Goal: Task Accomplishment & Management: Manage account settings

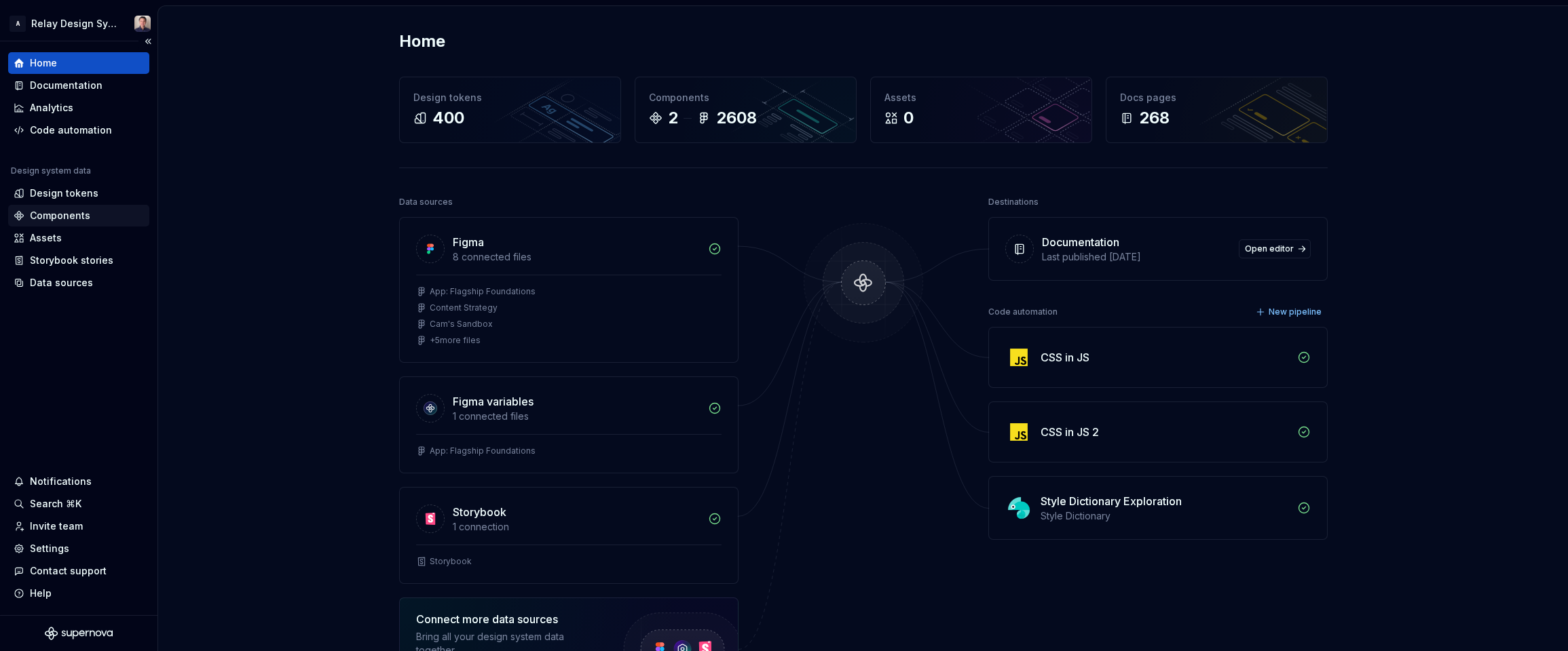
click at [72, 209] on div "Components" at bounding box center [60, 215] width 60 height 13
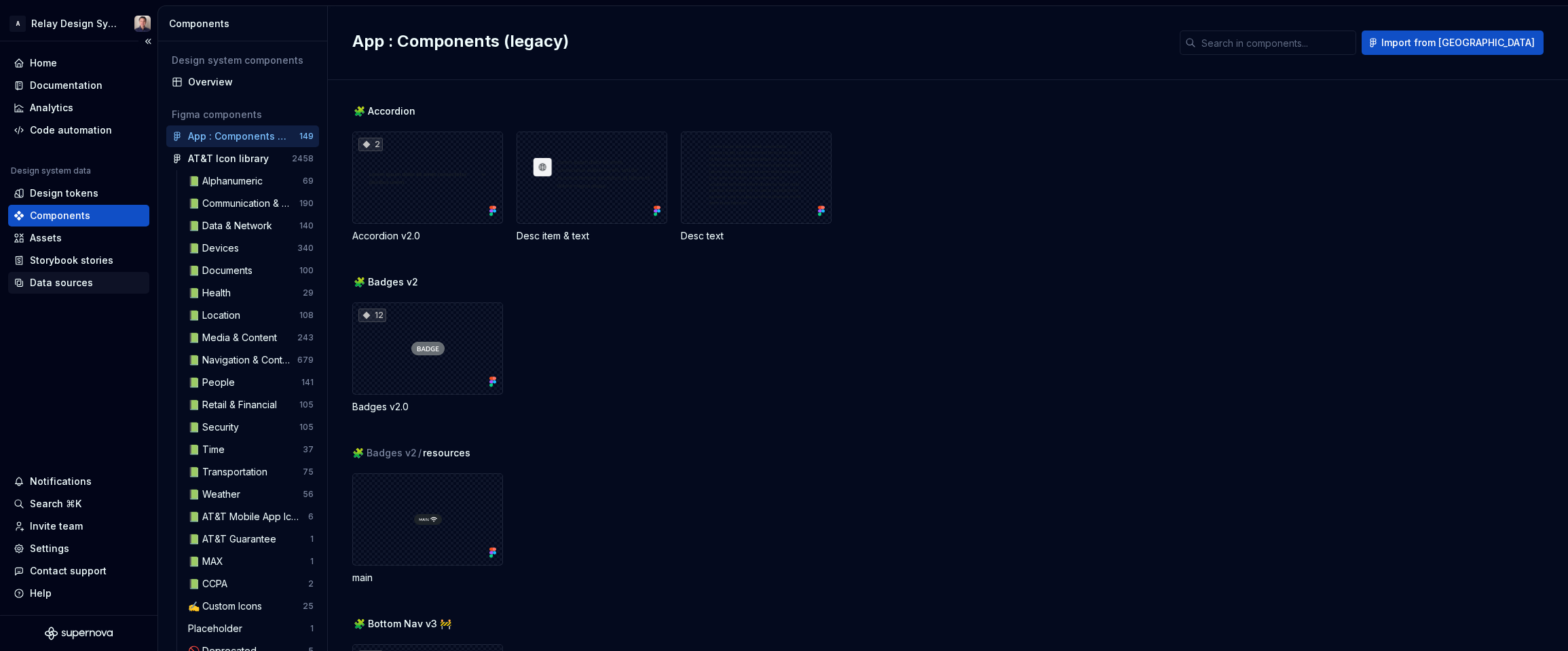
click at [85, 281] on div "Data sources" at bounding box center [62, 282] width 63 height 13
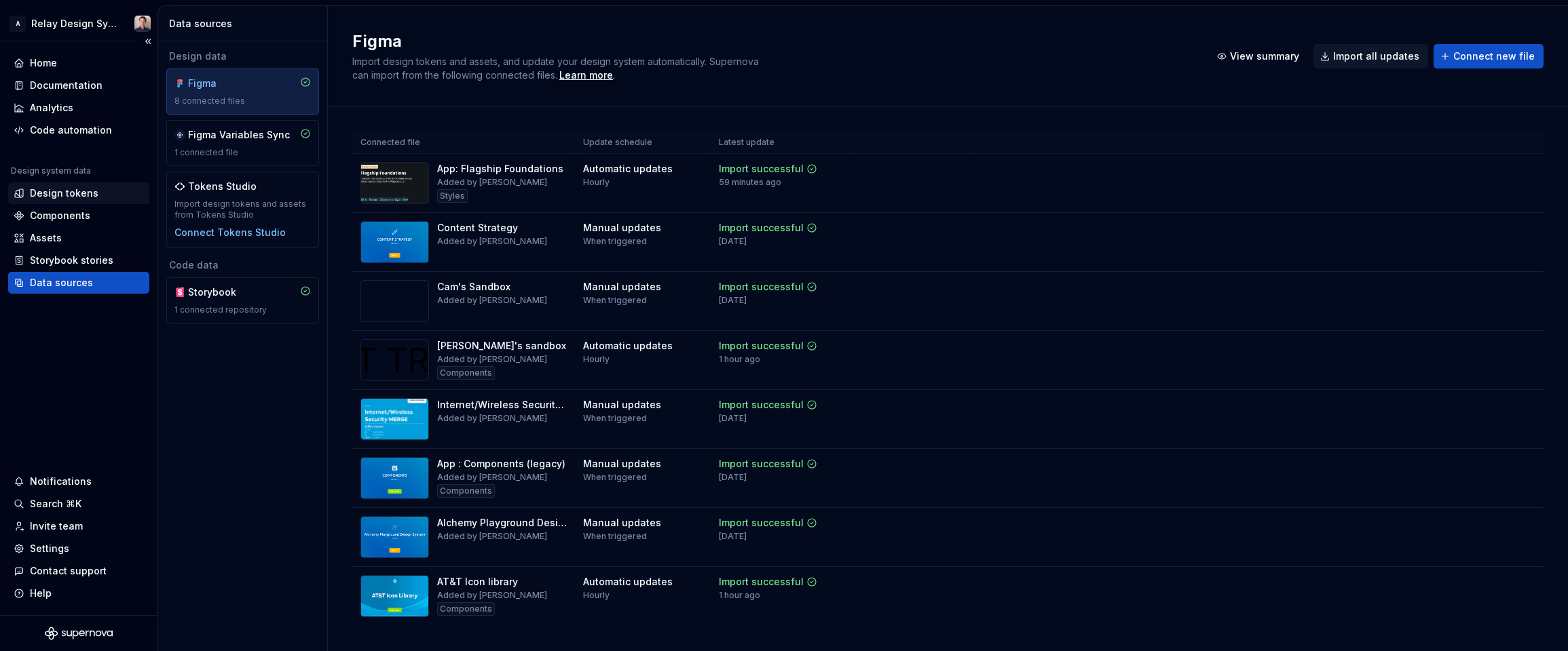
click at [78, 186] on div "Design tokens" at bounding box center [79, 193] width 141 height 21
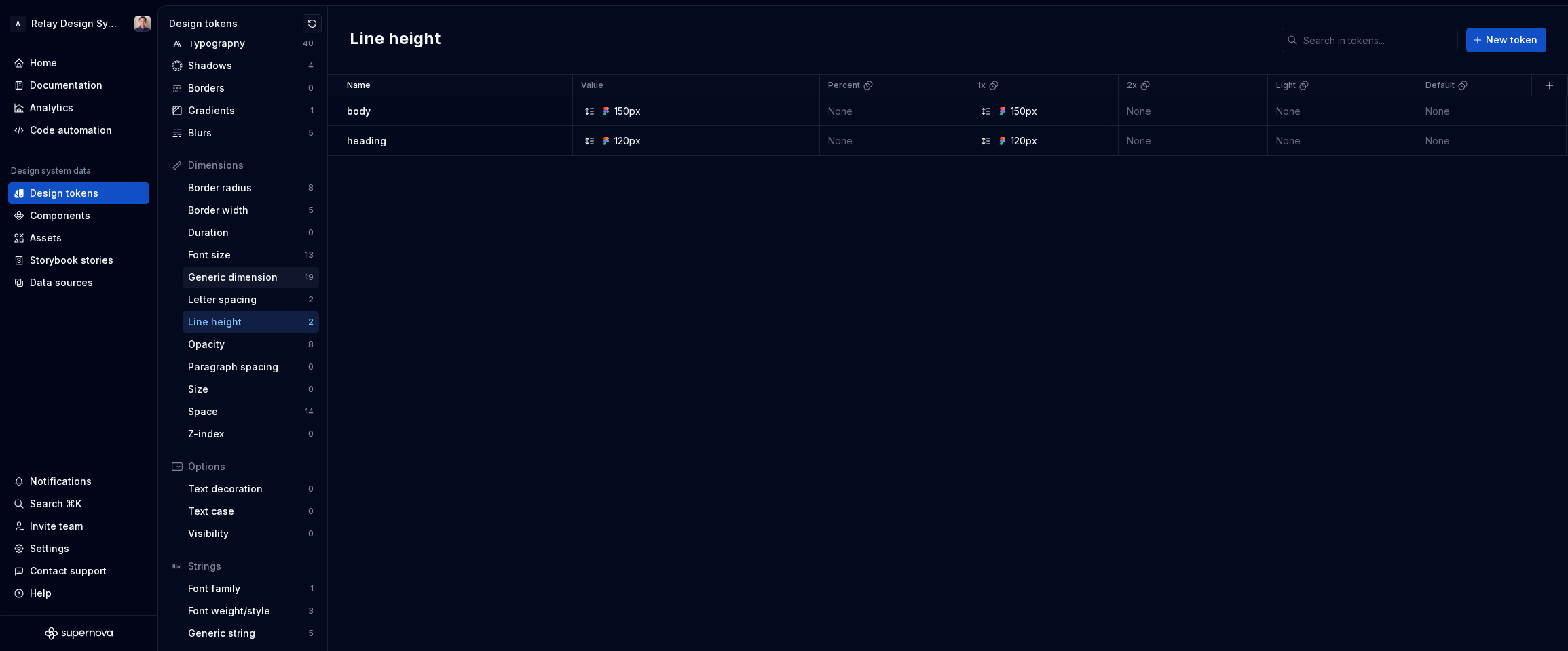
scroll to position [91, 0]
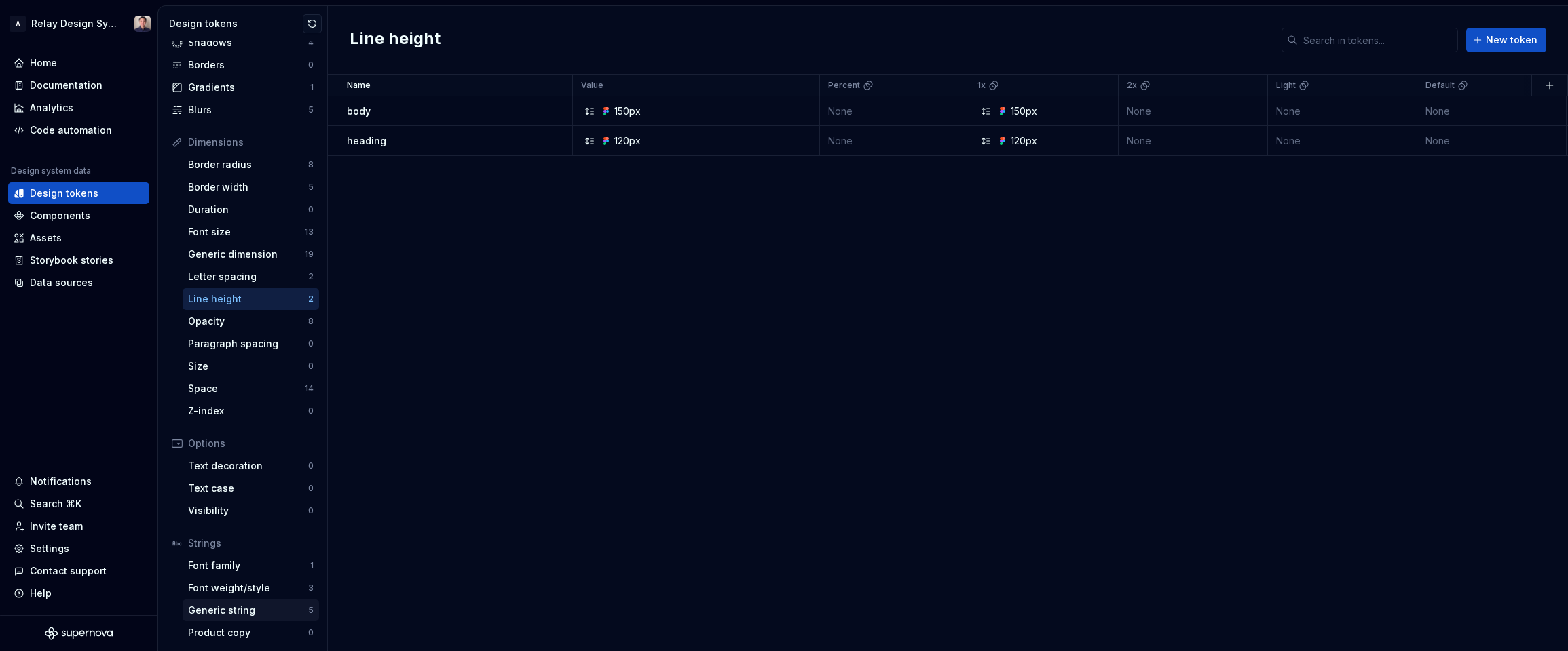
click at [250, 605] on div "Generic string" at bounding box center [248, 610] width 120 height 13
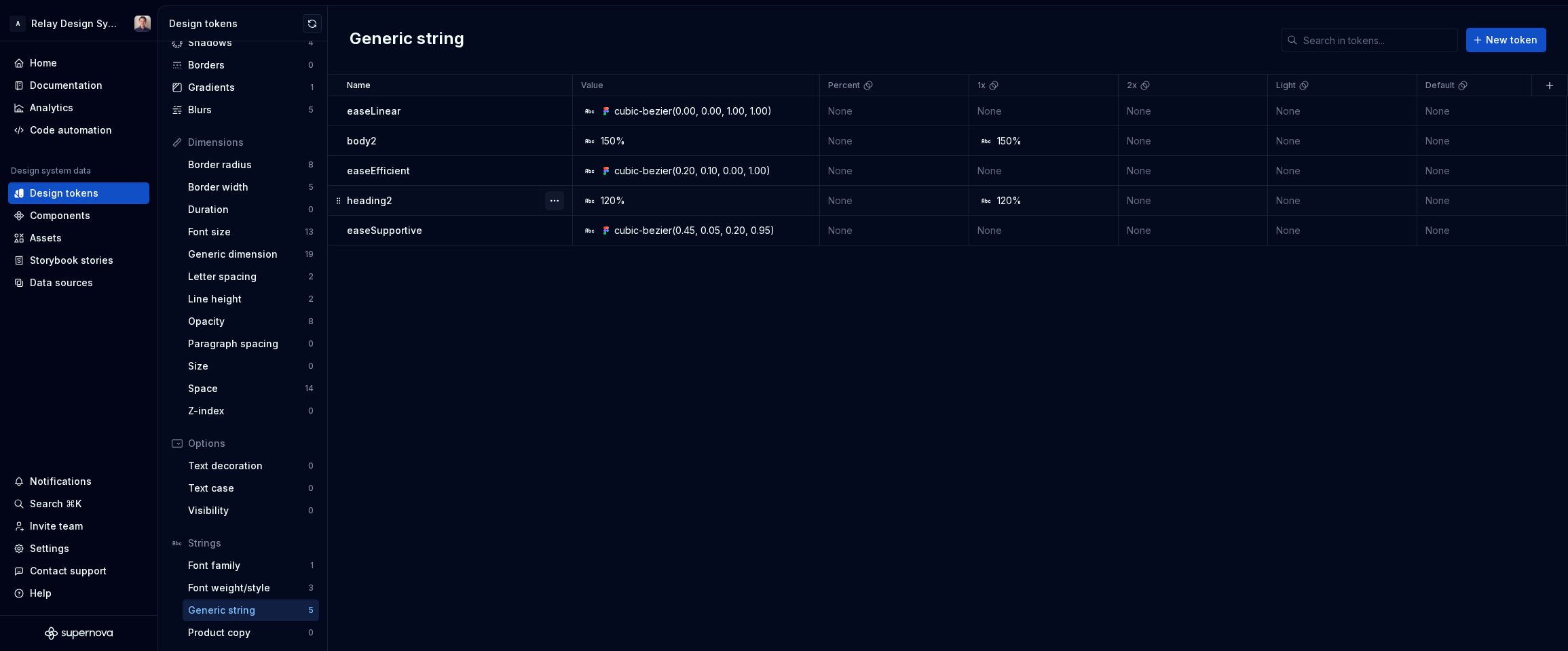
click at [553, 199] on button "button" at bounding box center [555, 201] width 19 height 19
click at [586, 278] on div "Delete token" at bounding box center [614, 276] width 88 height 13
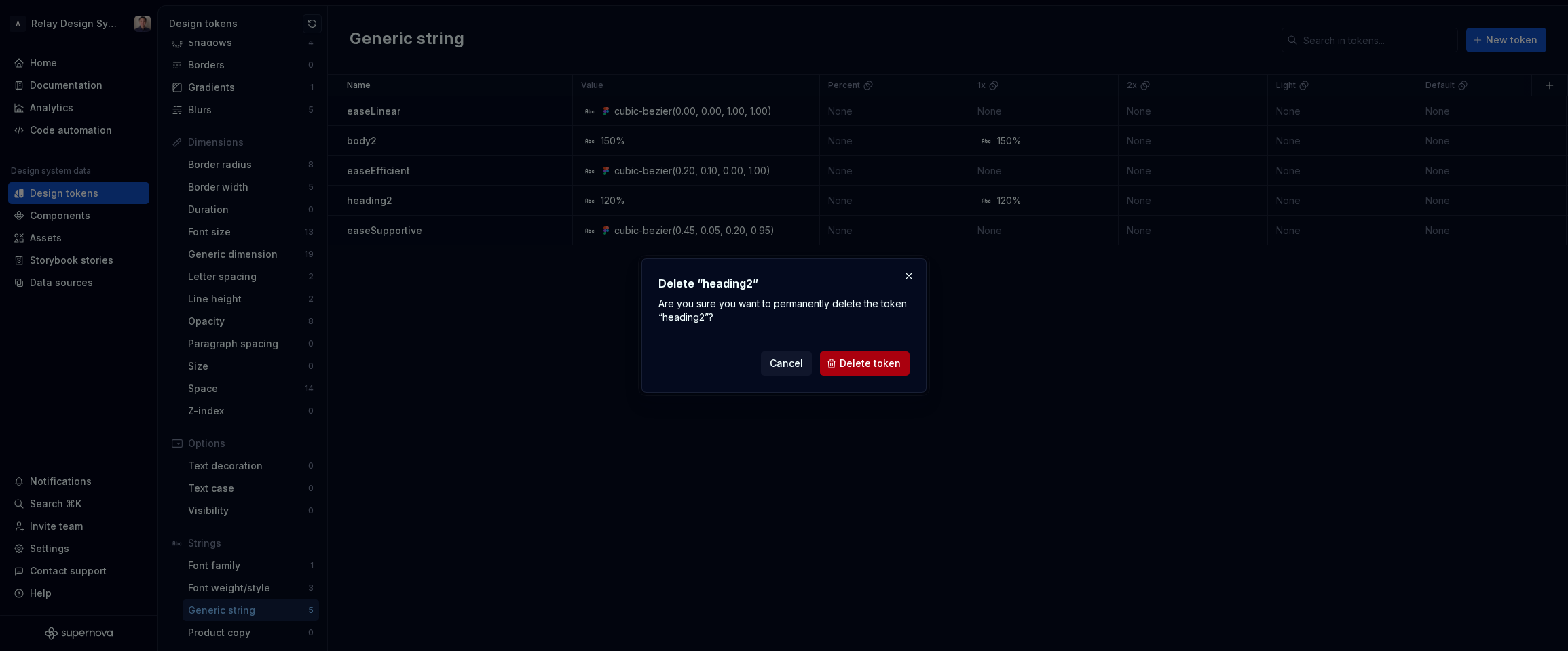
click at [869, 369] on span "Delete token" at bounding box center [870, 363] width 61 height 13
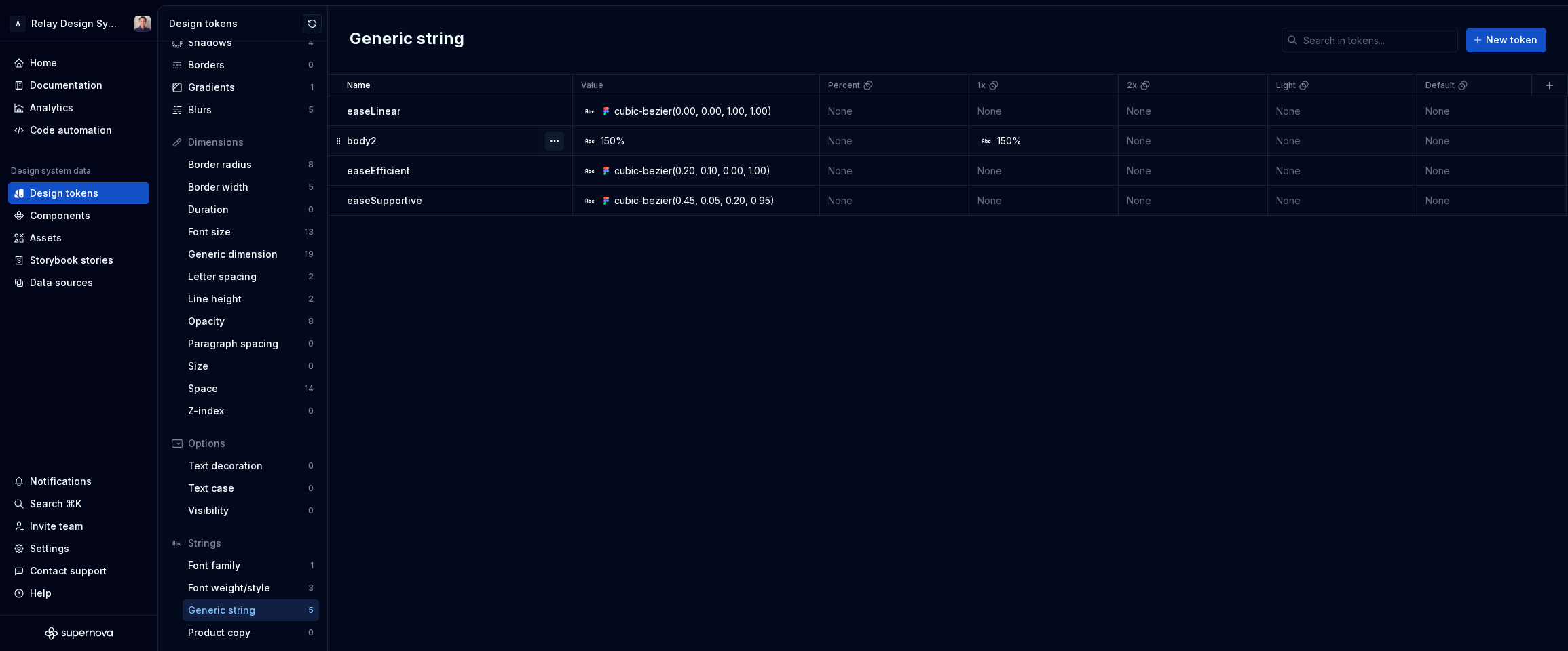
click at [556, 139] on button "button" at bounding box center [555, 141] width 19 height 19
click at [596, 217] on div "Delete token" at bounding box center [614, 216] width 88 height 13
click at [556, 138] on button "button" at bounding box center [555, 141] width 19 height 19
click at [585, 216] on div "Delete token" at bounding box center [614, 216] width 88 height 13
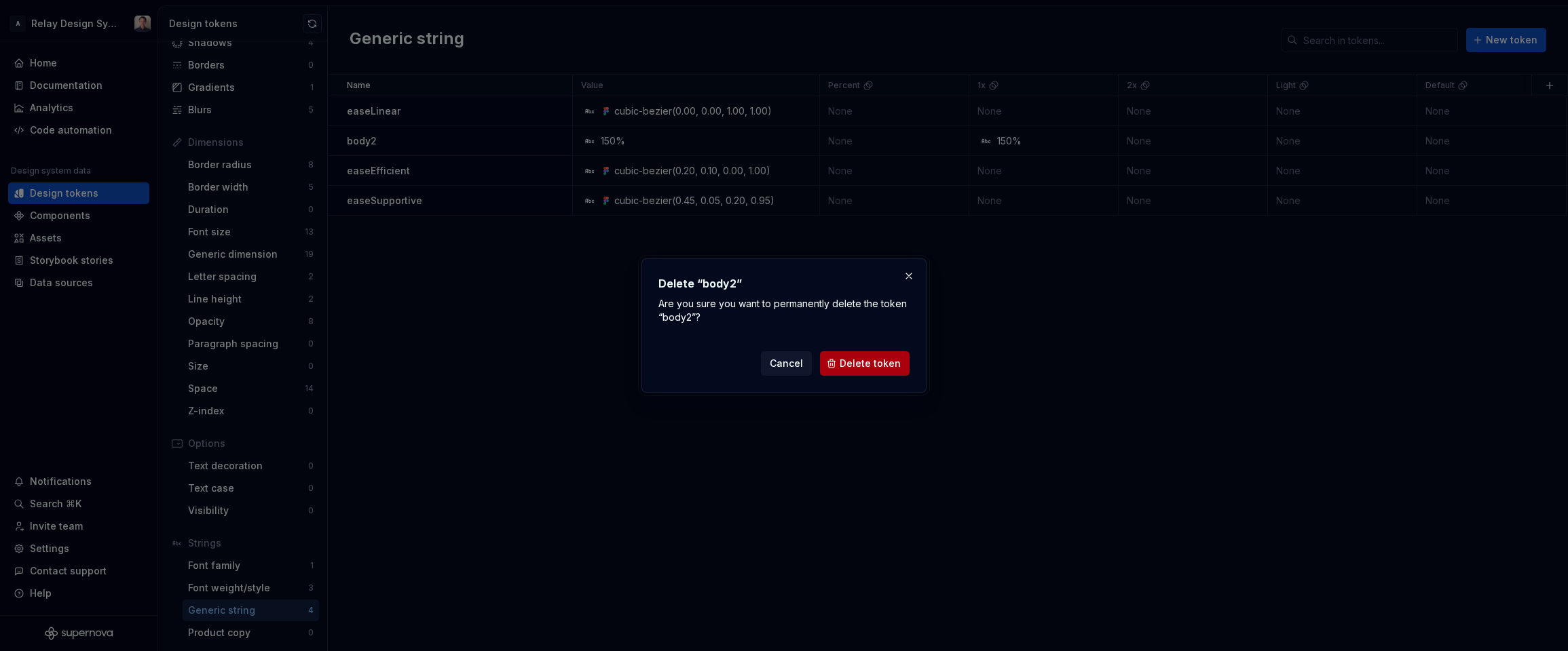
click at [874, 366] on span "Delete token" at bounding box center [870, 363] width 61 height 13
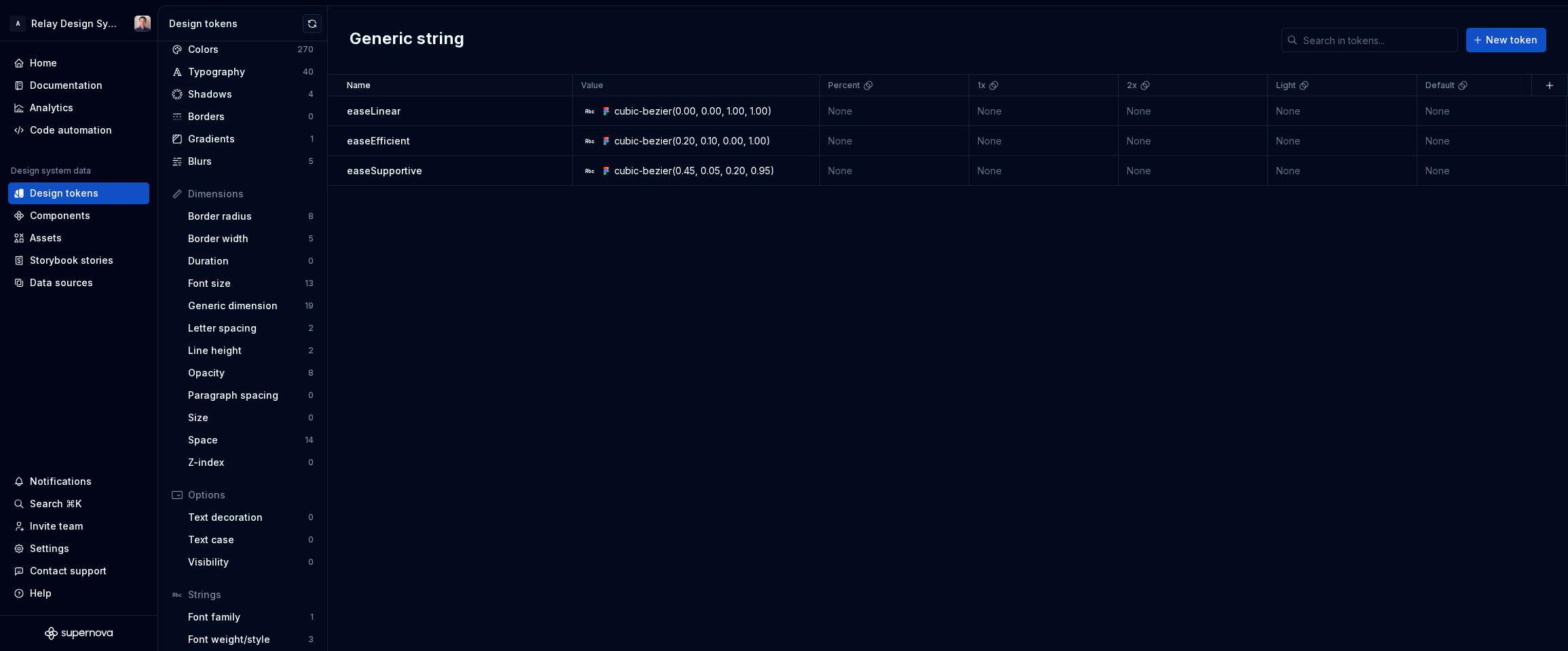
scroll to position [38, 0]
click at [250, 346] on div "Line height" at bounding box center [248, 351] width 120 height 13
